Goal: Information Seeking & Learning: Learn about a topic

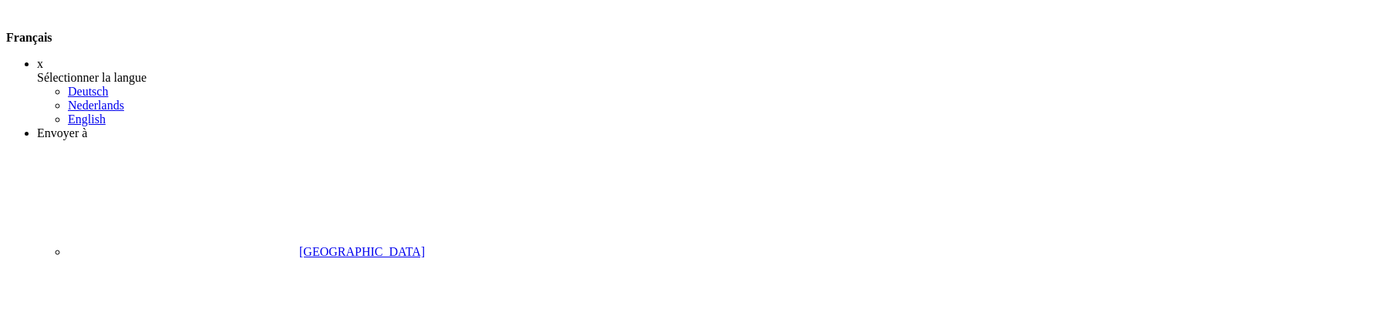
scroll to position [187, 0]
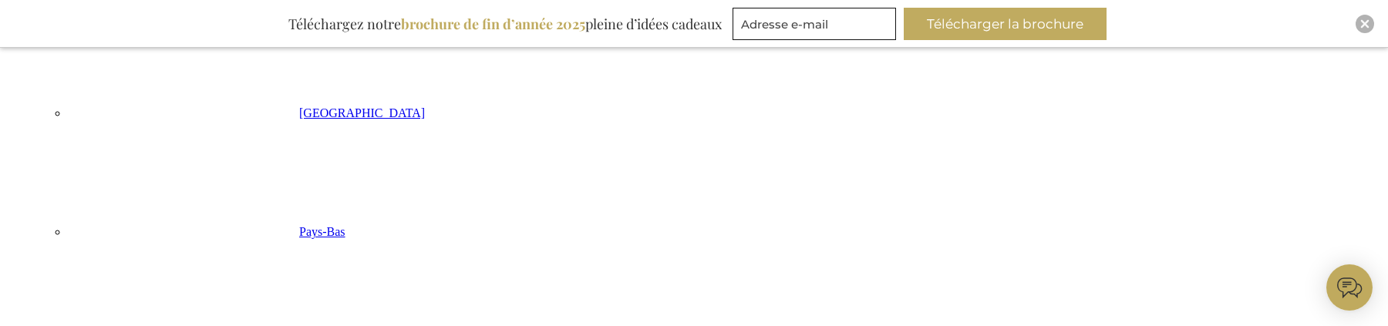
scroll to position [366, 0]
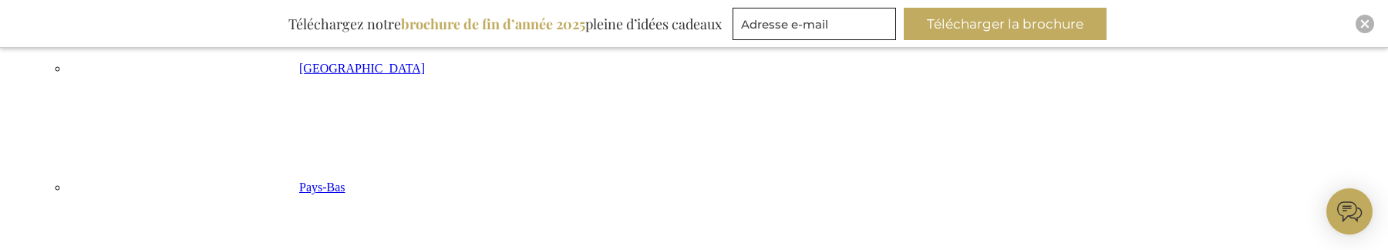
drag, startPoint x: 931, startPoint y: 113, endPoint x: 406, endPoint y: 228, distance: 537.9
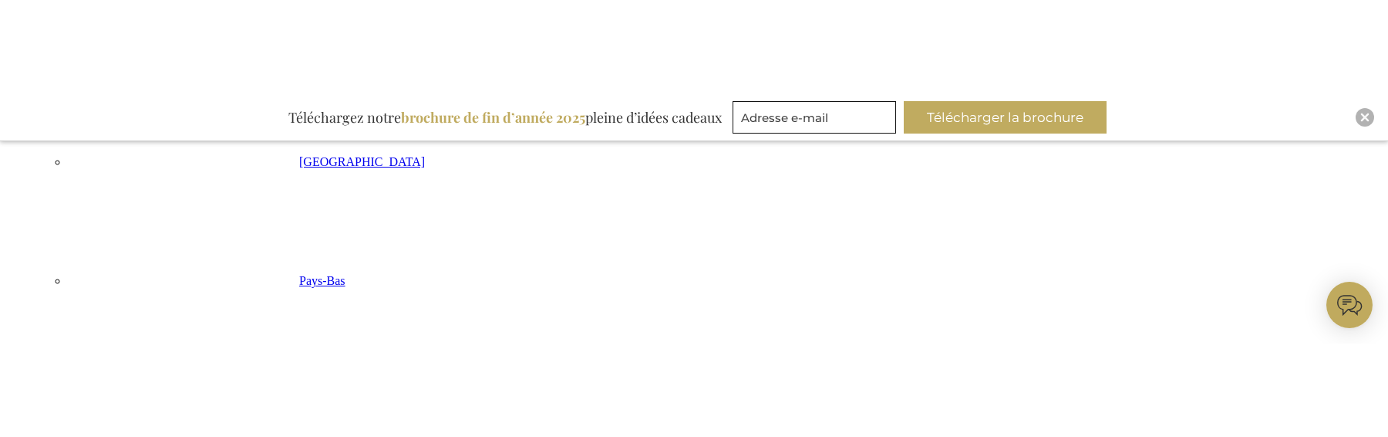
scroll to position [416, 0]
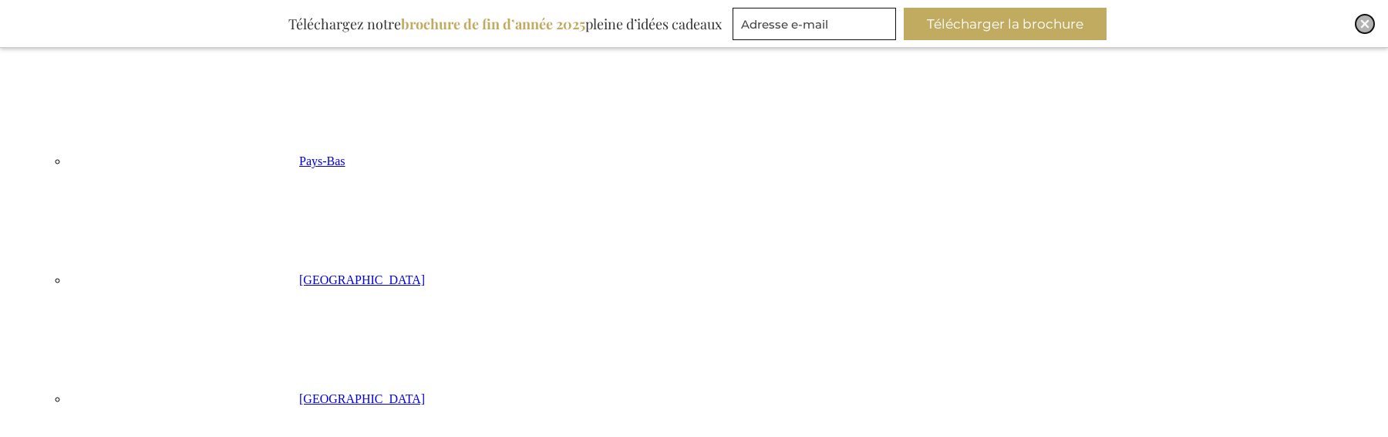
click at [1366, 24] on img "Close" at bounding box center [1365, 23] width 9 height 9
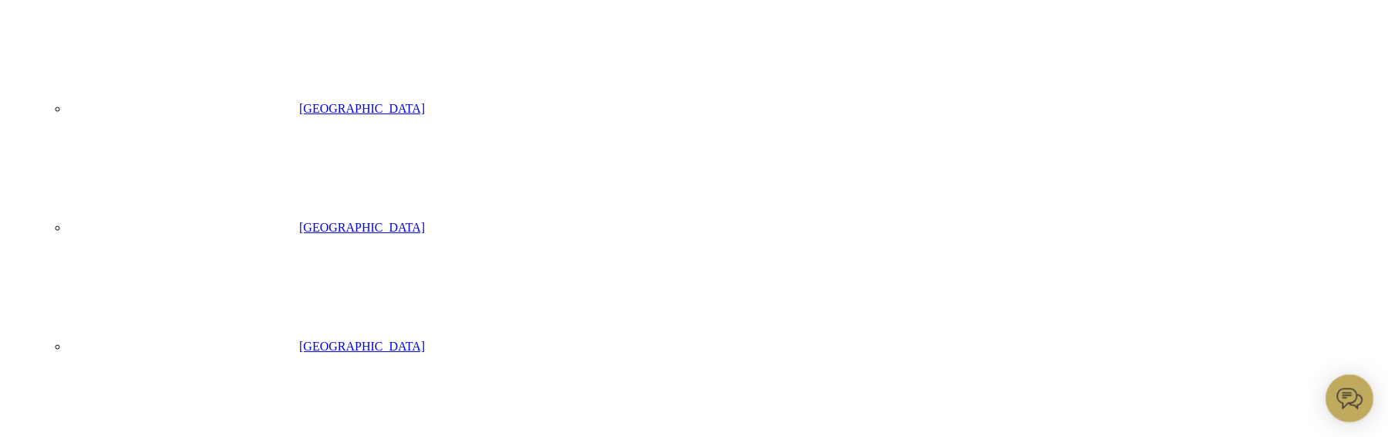
scroll to position [565, 0]
drag, startPoint x: 736, startPoint y: 46, endPoint x: 866, endPoint y: 45, distance: 130.4
copy td "EB-PKT-TEA-TIME-TREA"
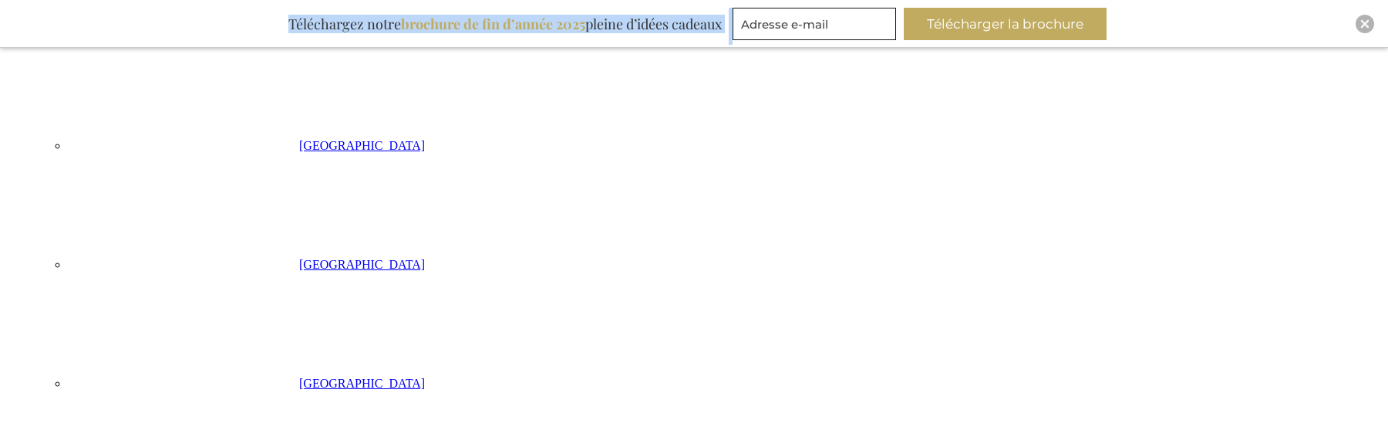
drag, startPoint x: 736, startPoint y: 45, endPoint x: 855, endPoint y: 42, distance: 119.6
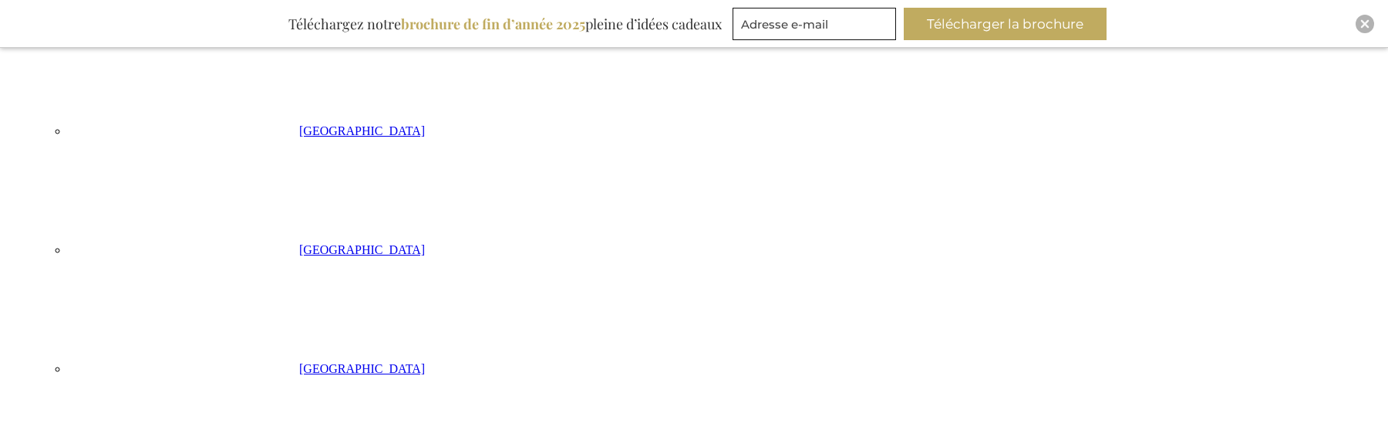
click at [1375, 19] on div "Inspiratiebrochure Téléchargez notre brochure de fin d’année 2025 pleine d’idée…" at bounding box center [694, 24] width 1388 height 48
drag, startPoint x: 1364, startPoint y: 25, endPoint x: 1143, endPoint y: 31, distance: 220.7
click at [1364, 25] on img "Close" at bounding box center [1365, 23] width 9 height 9
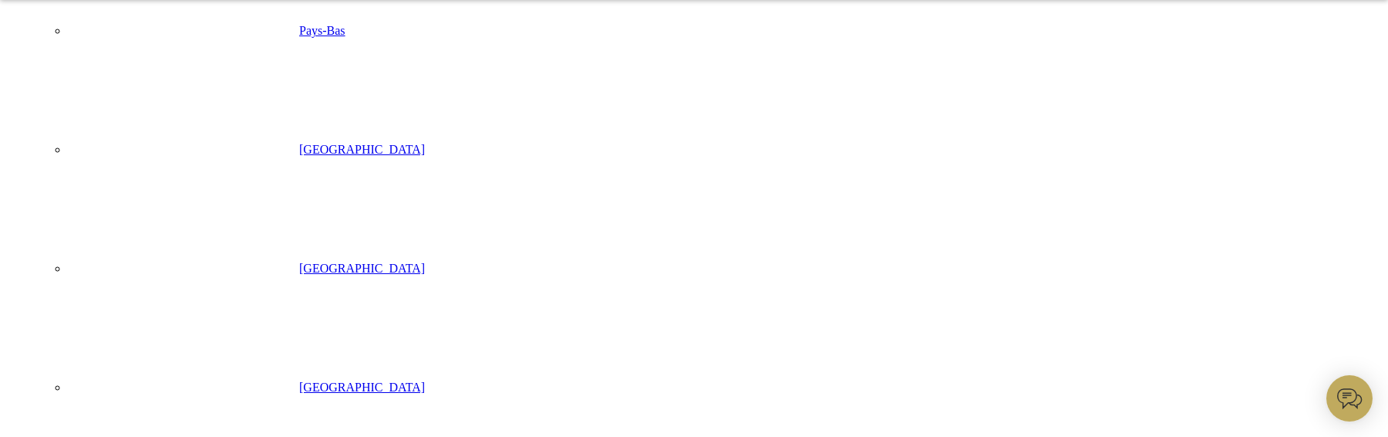
scroll to position [541, 0]
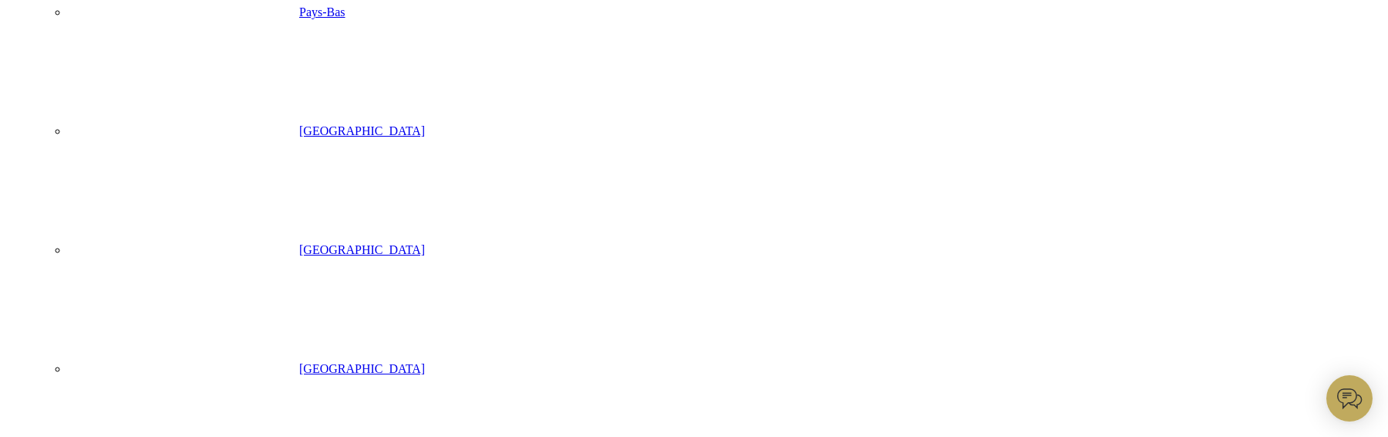
drag, startPoint x: 881, startPoint y: 49, endPoint x: 853, endPoint y: 48, distance: 27.8
drag, startPoint x: 738, startPoint y: 44, endPoint x: 866, endPoint y: 49, distance: 128.1
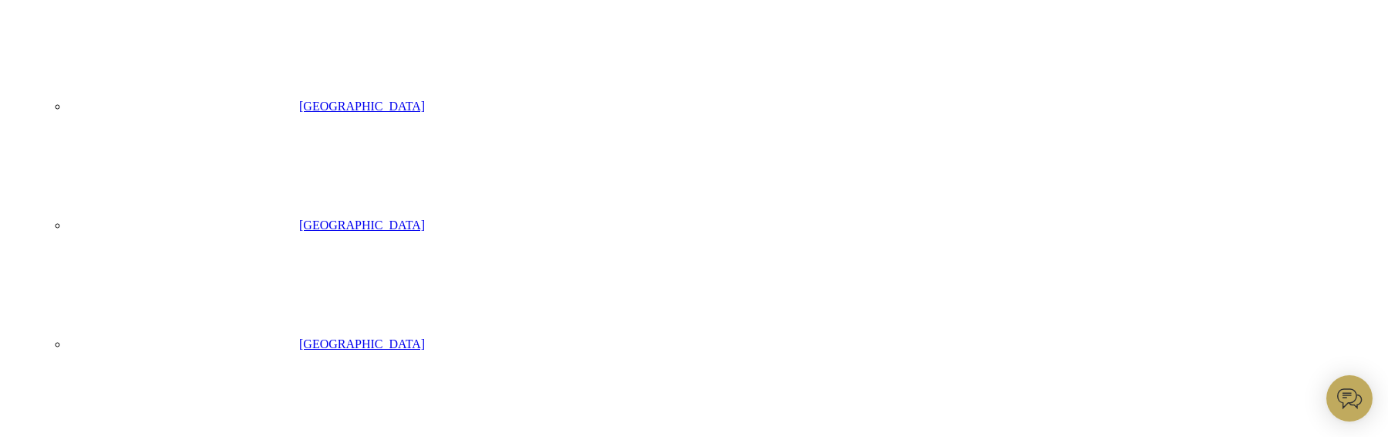
copy td "EB-PKT-TEA-TIME-TREA"
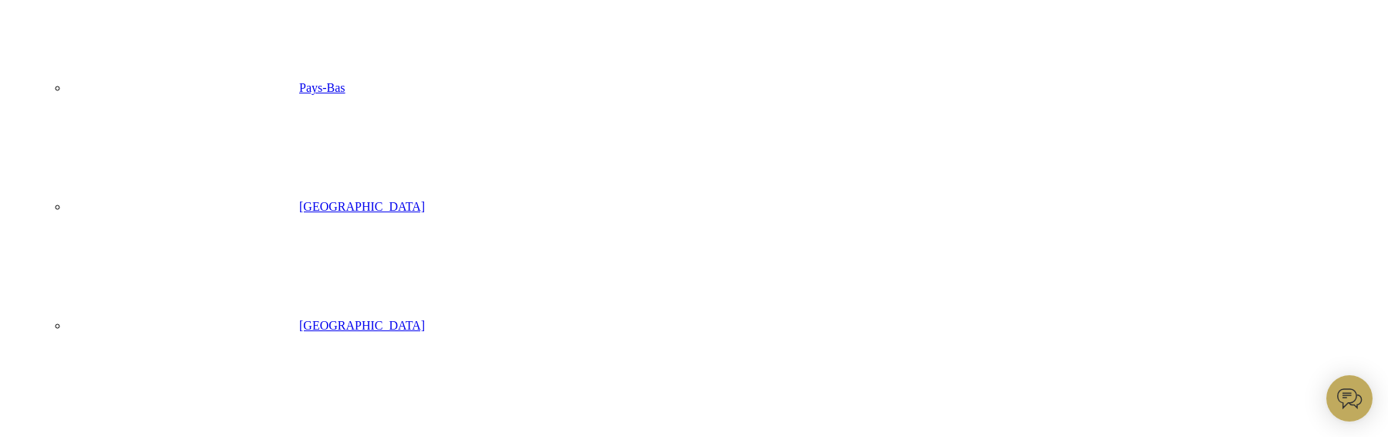
scroll to position [454, 0]
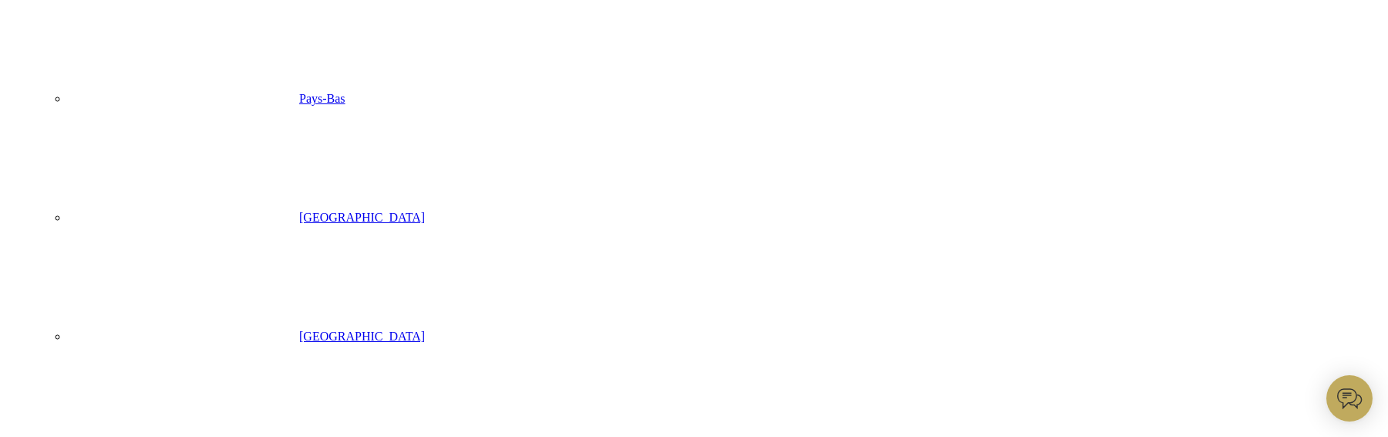
drag, startPoint x: 738, startPoint y: 157, endPoint x: 890, endPoint y: 154, distance: 152.0
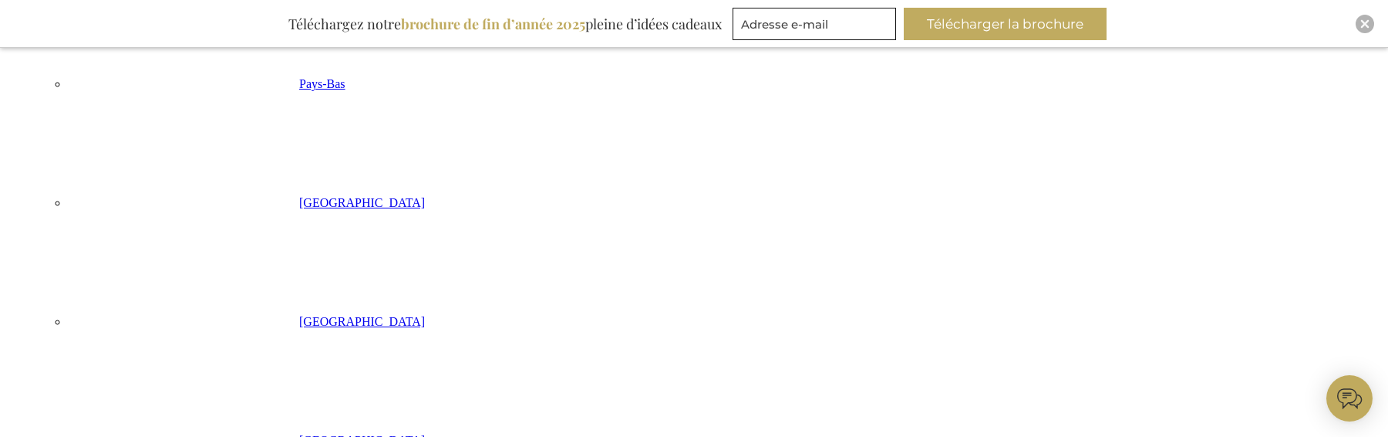
scroll to position [508, 0]
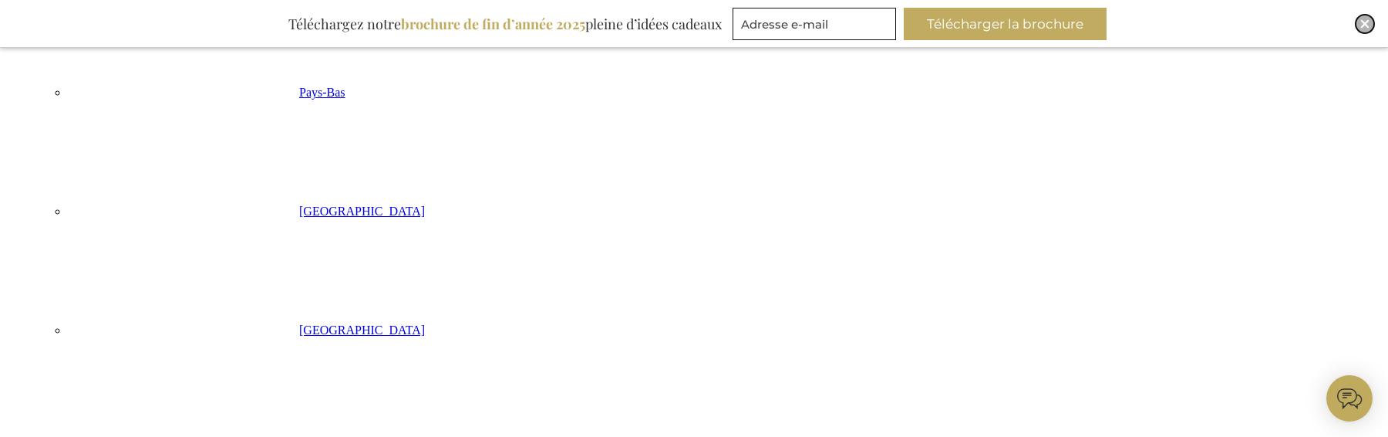
click at [1367, 21] on img "Close" at bounding box center [1365, 23] width 9 height 9
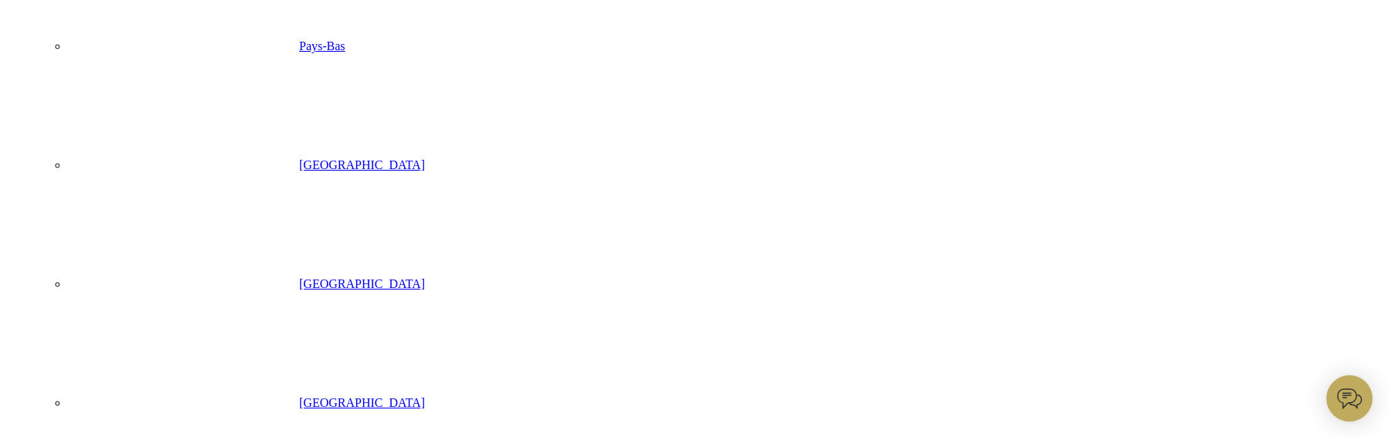
scroll to position [510, 0]
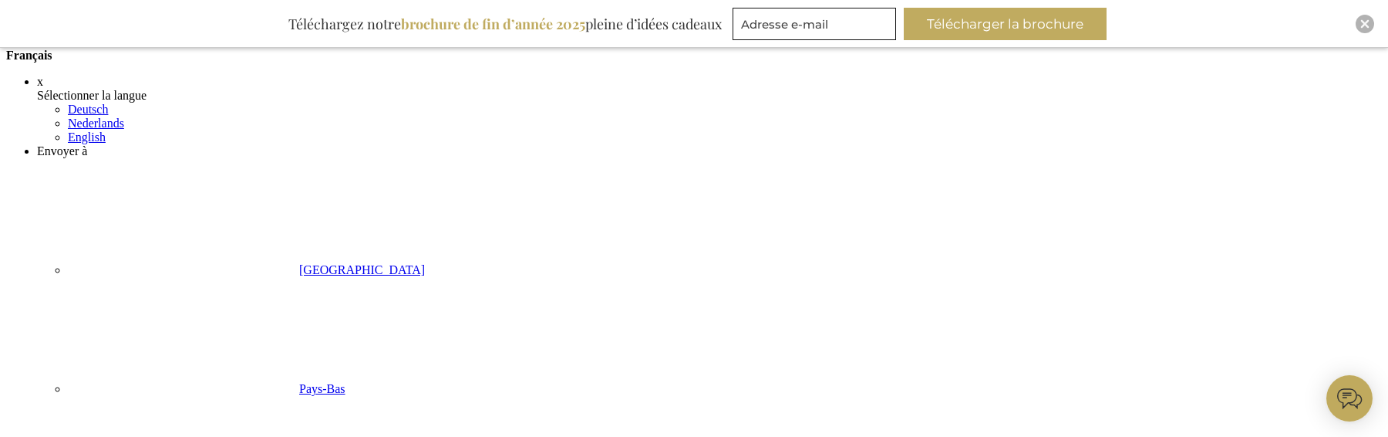
scroll to position [210, 0]
click at [1364, 21] on img "Close" at bounding box center [1365, 23] width 9 height 9
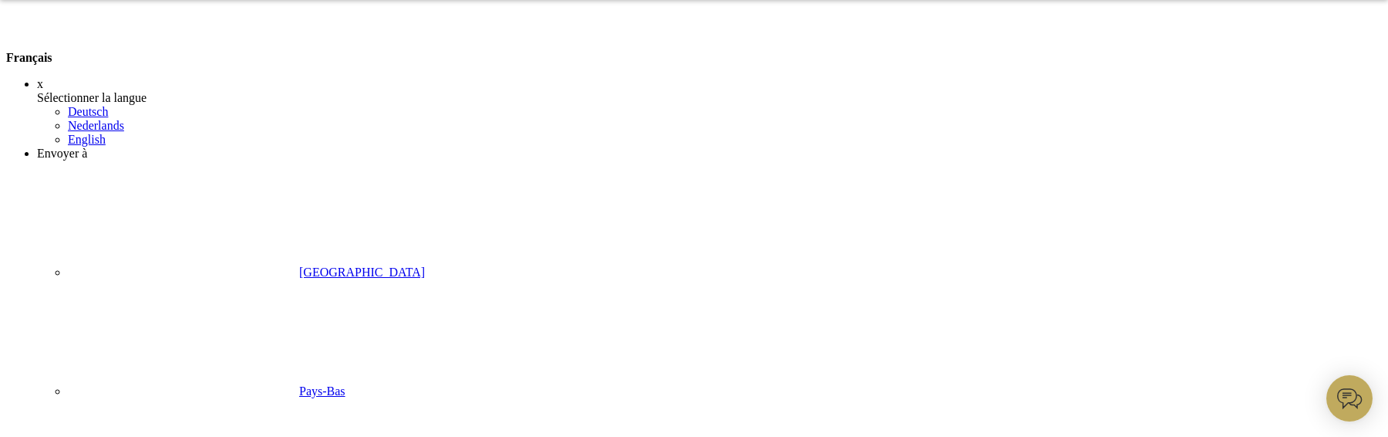
scroll to position [162, 0]
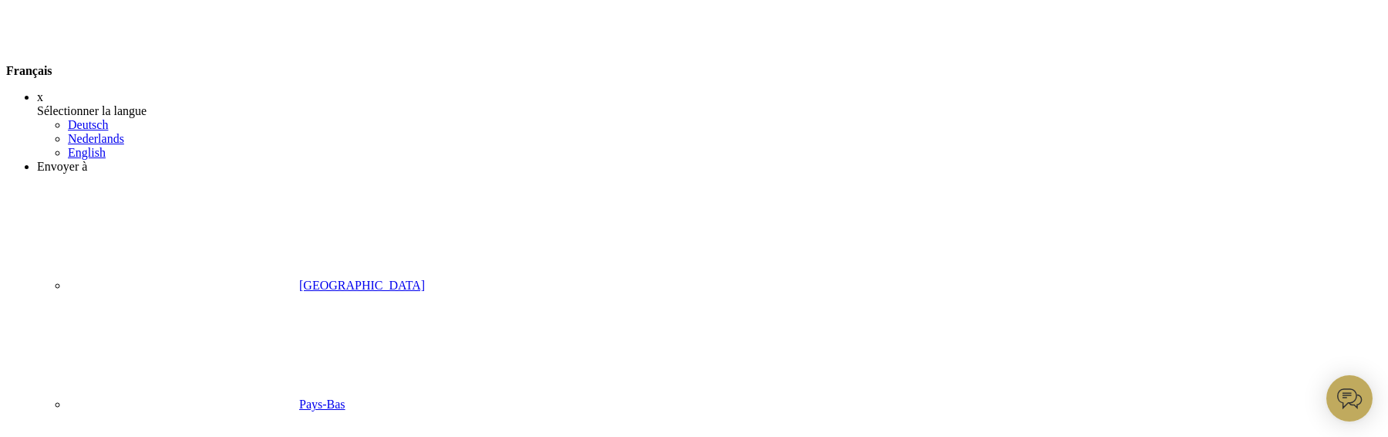
scroll to position [146, 0]
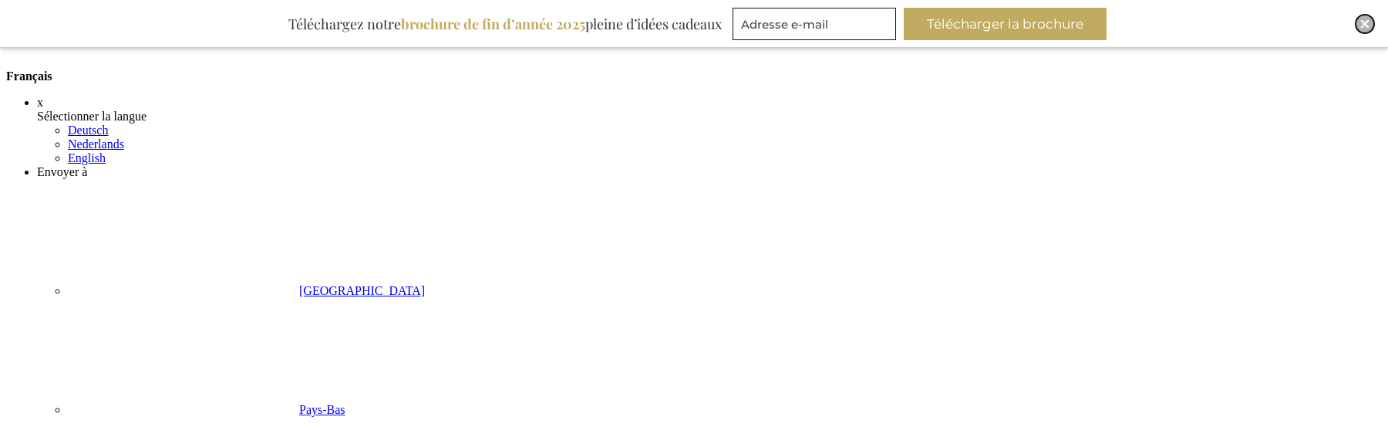
click at [1362, 22] on img "Close" at bounding box center [1365, 23] width 9 height 9
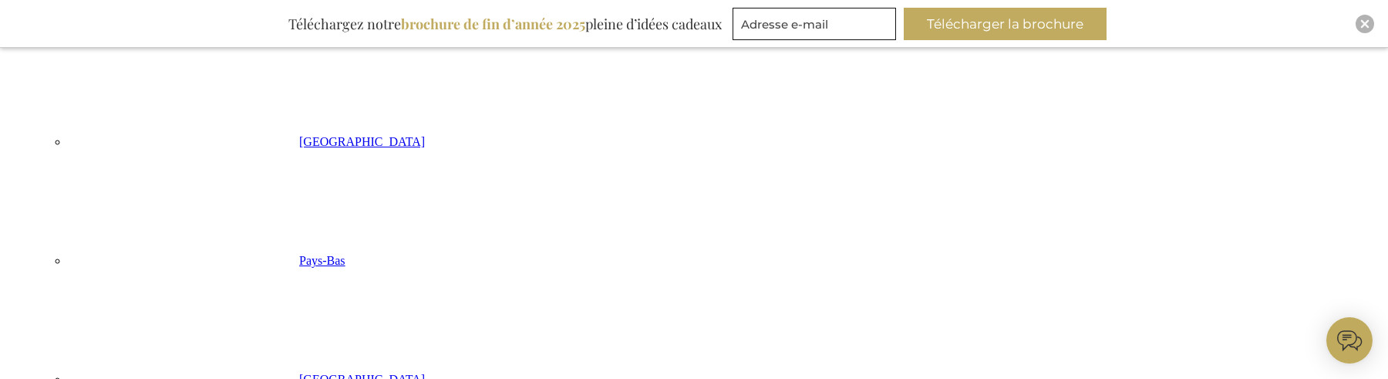
scroll to position [339, 0]
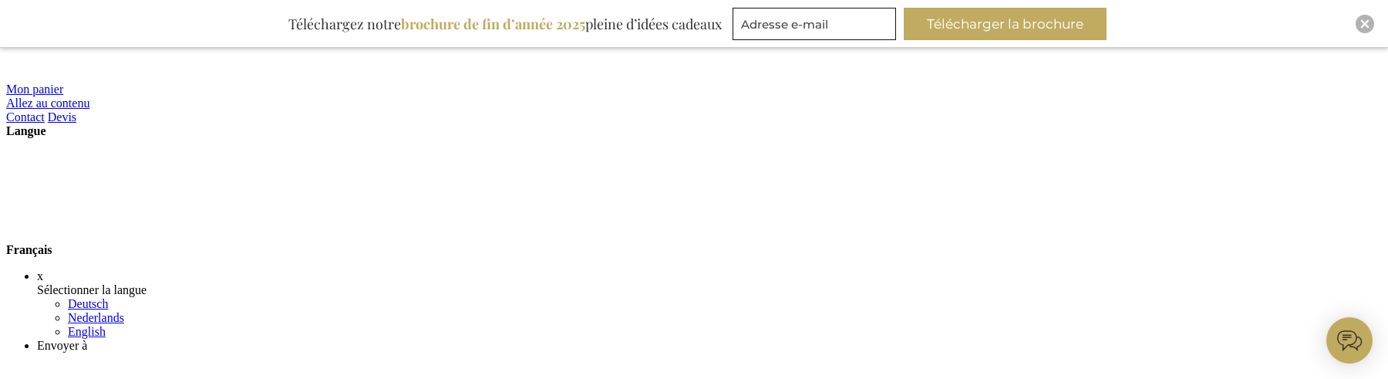
scroll to position [11, 0]
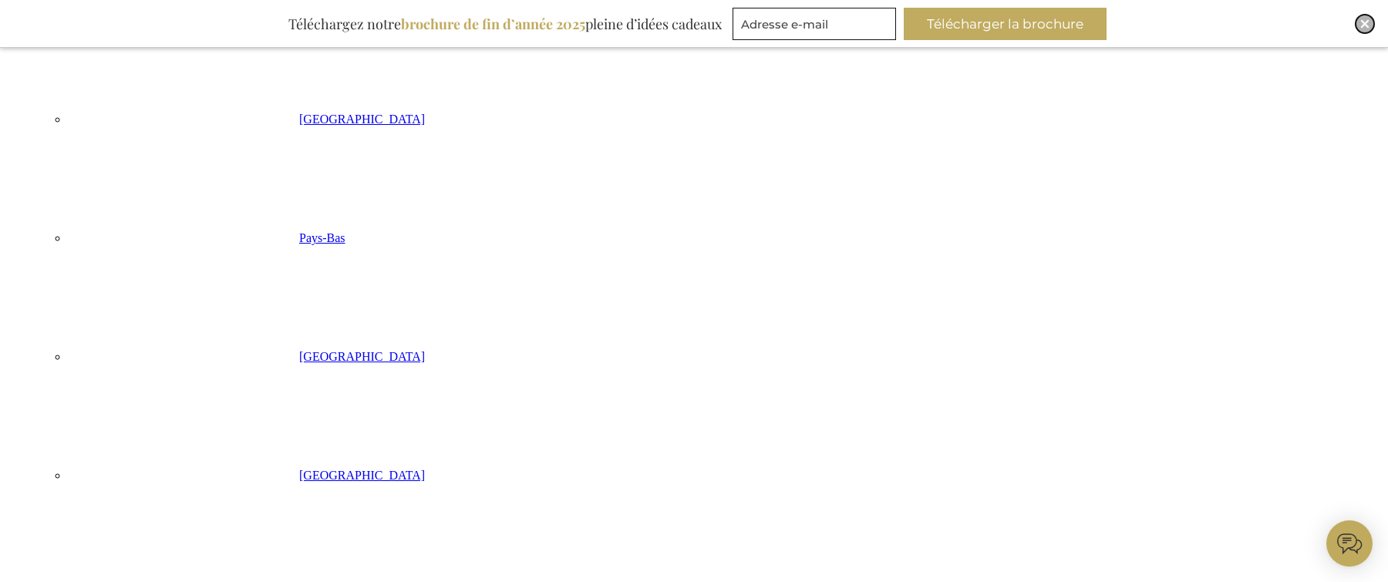
click at [1365, 25] on img "Close" at bounding box center [1365, 23] width 9 height 9
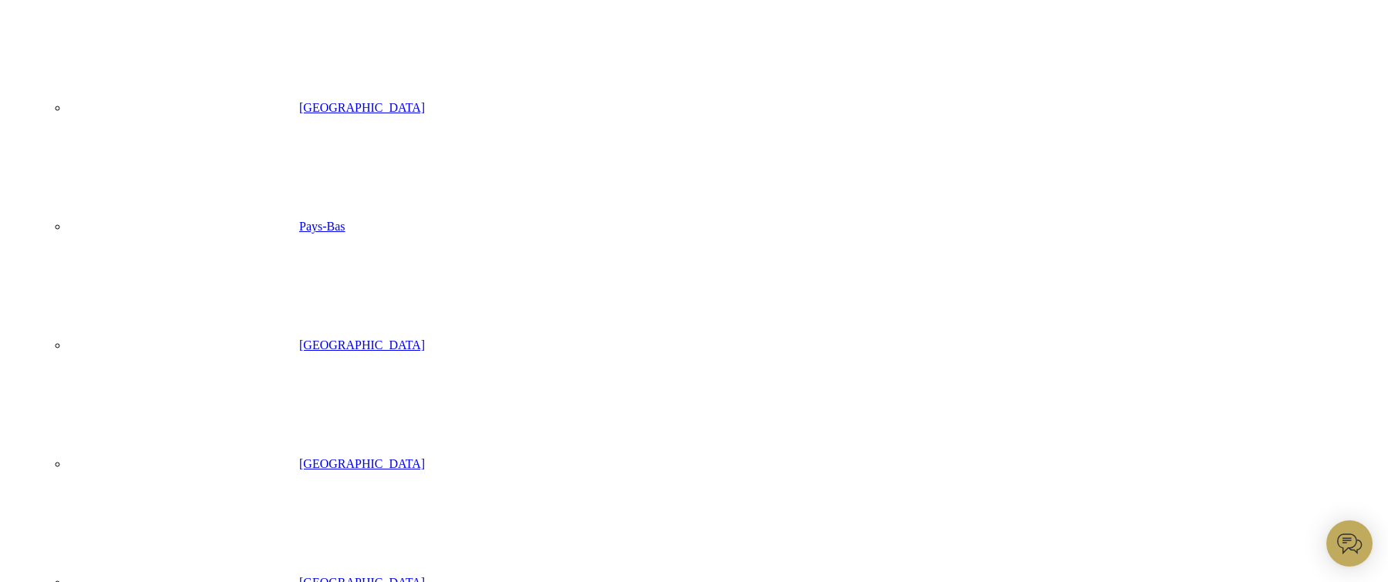
scroll to position [328, 0]
